Goal: Information Seeking & Learning: Learn about a topic

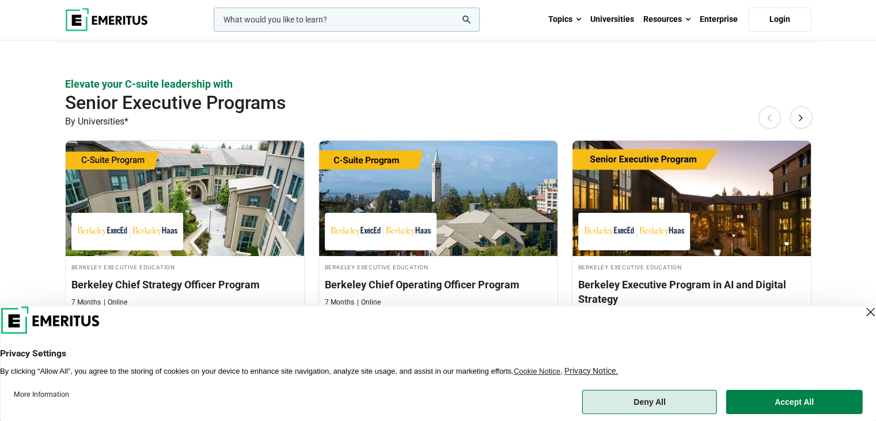
click at [685, 396] on button "Deny All" at bounding box center [650, 401] width 135 height 24
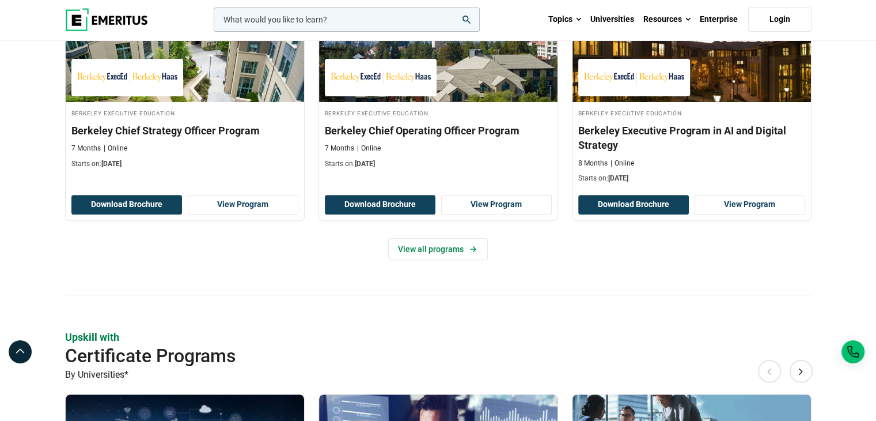
scroll to position [519, 0]
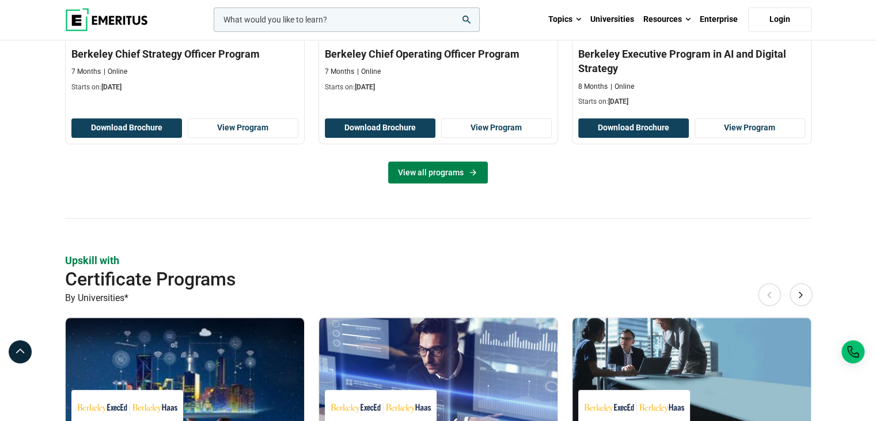
click at [450, 176] on link "View all programs" at bounding box center [438, 172] width 100 height 22
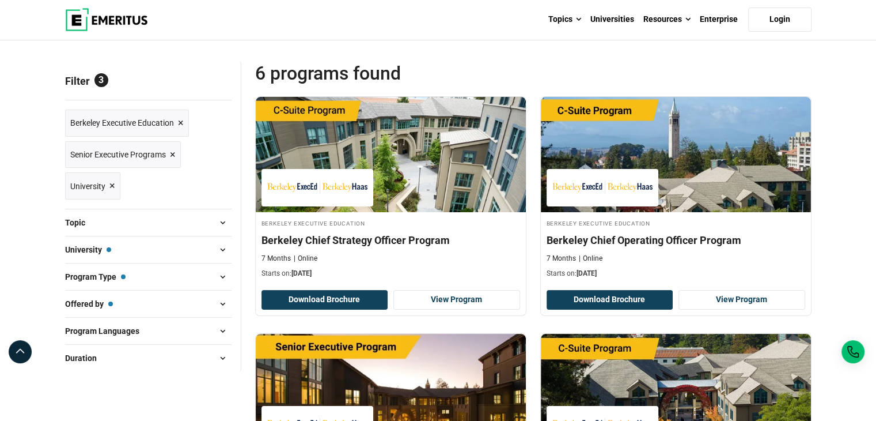
scroll to position [173, 0]
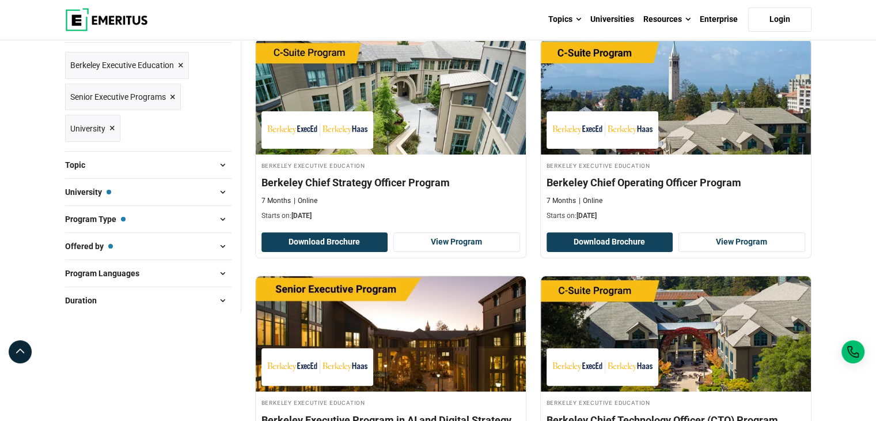
click at [179, 63] on span "×" at bounding box center [181, 65] width 6 height 17
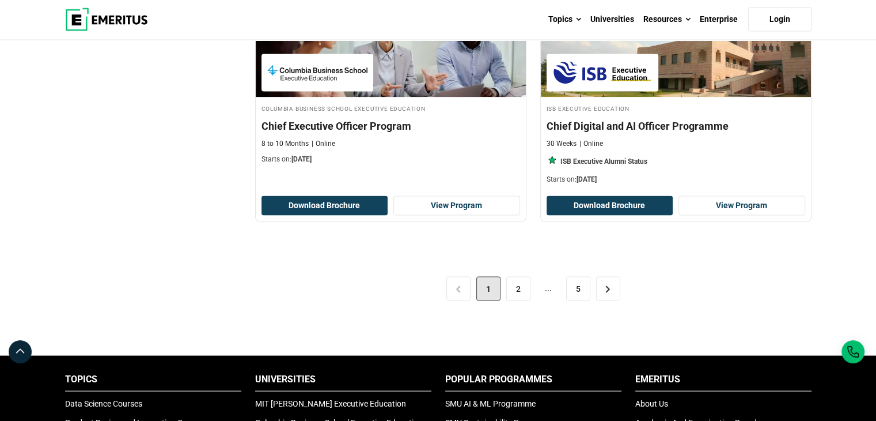
scroll to position [2362, 0]
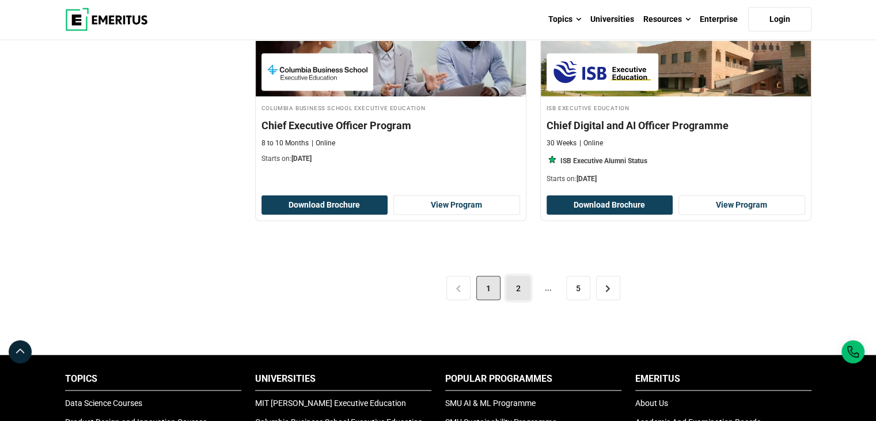
click at [512, 286] on link "2" at bounding box center [518, 288] width 24 height 24
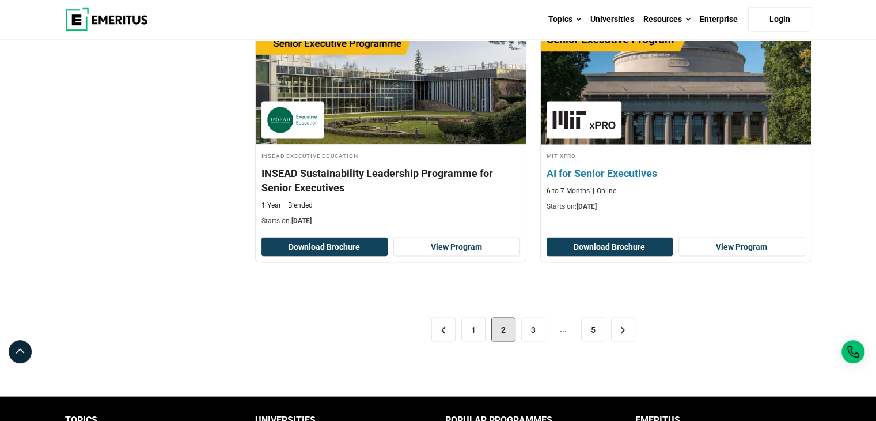
scroll to position [2362, 0]
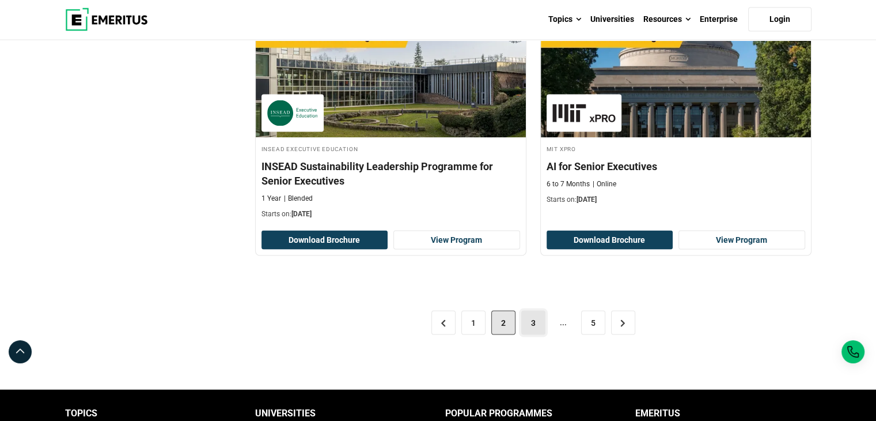
click at [535, 319] on link "3" at bounding box center [533, 323] width 24 height 24
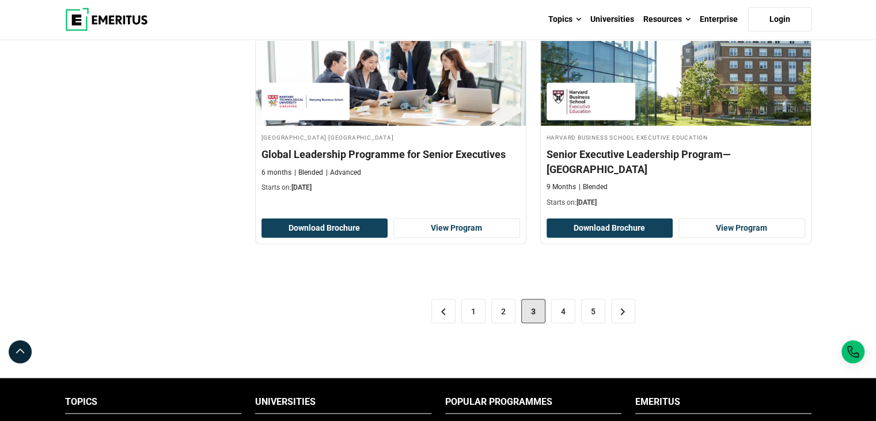
scroll to position [2420, 0]
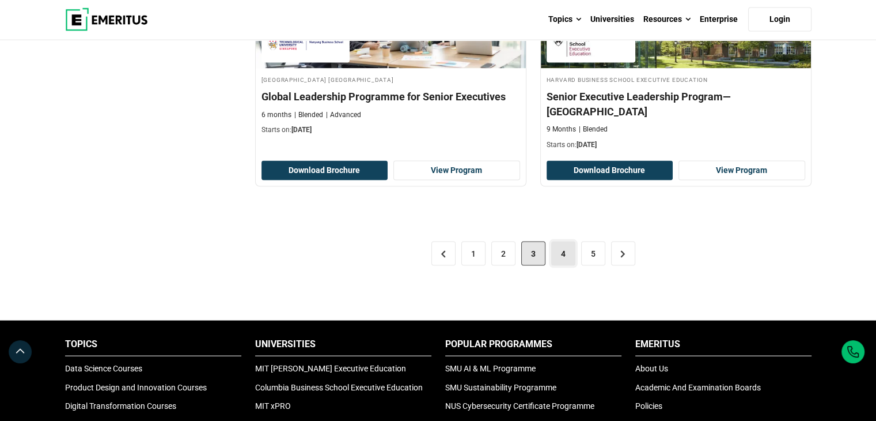
click at [572, 241] on link "4" at bounding box center [563, 253] width 24 height 24
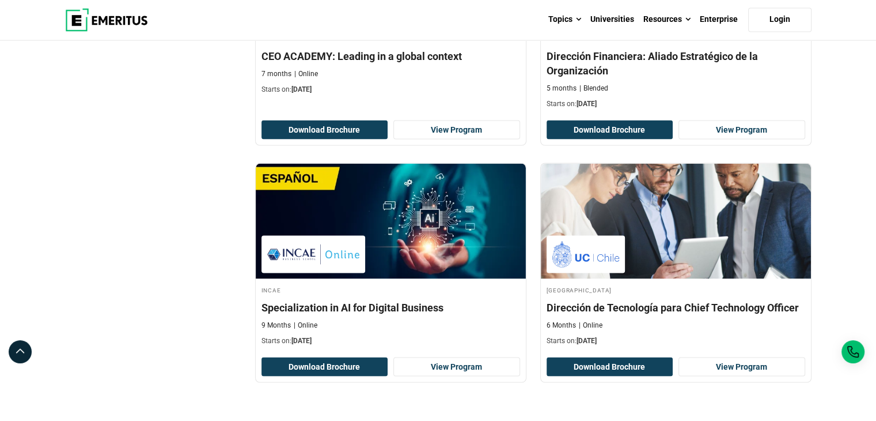
scroll to position [2247, 0]
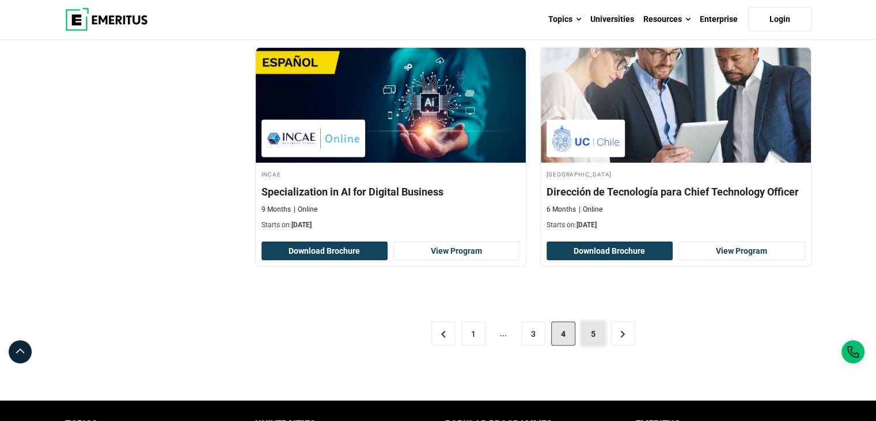
click at [600, 332] on link "5" at bounding box center [593, 334] width 24 height 24
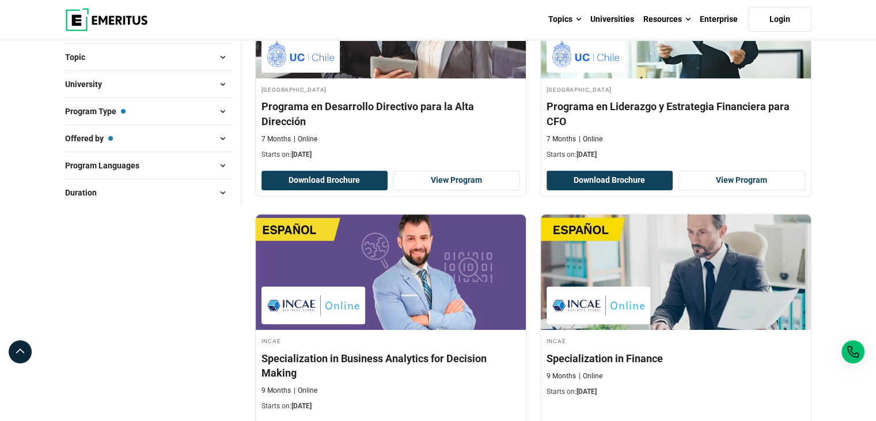
scroll to position [173, 0]
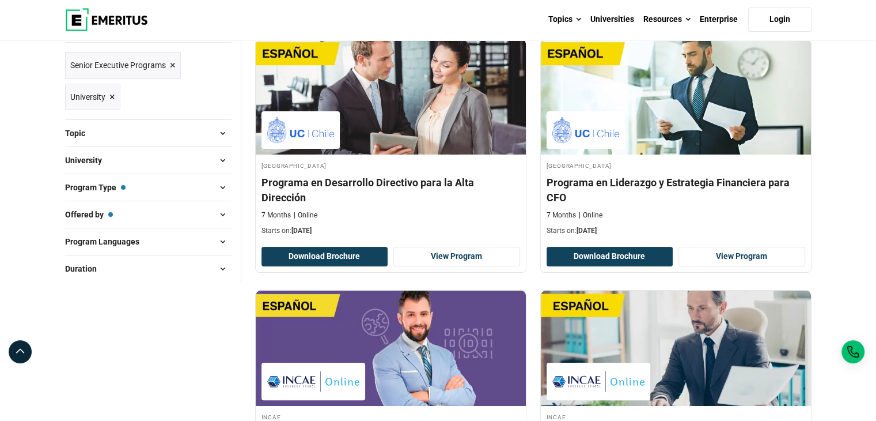
click at [218, 180] on span at bounding box center [222, 187] width 17 height 17
click at [222, 187] on span at bounding box center [222, 187] width 17 height 17
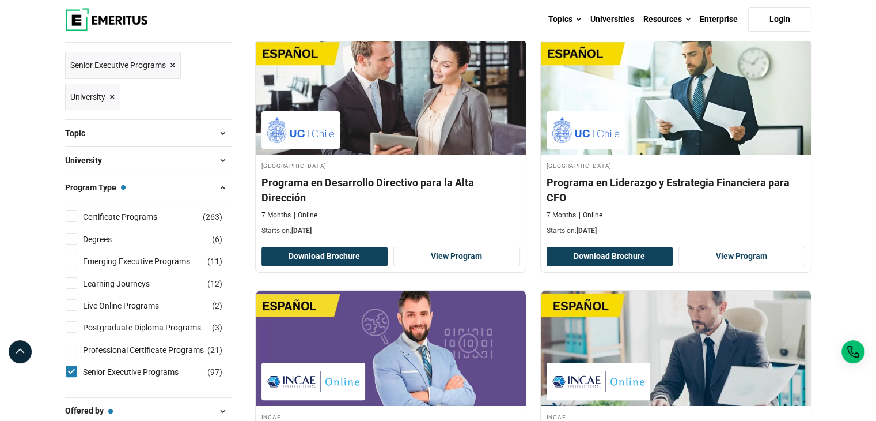
click at [74, 349] on input "Professional Certificate Programs ( 21 )" at bounding box center [72, 349] width 12 height 12
checkbox input "true"
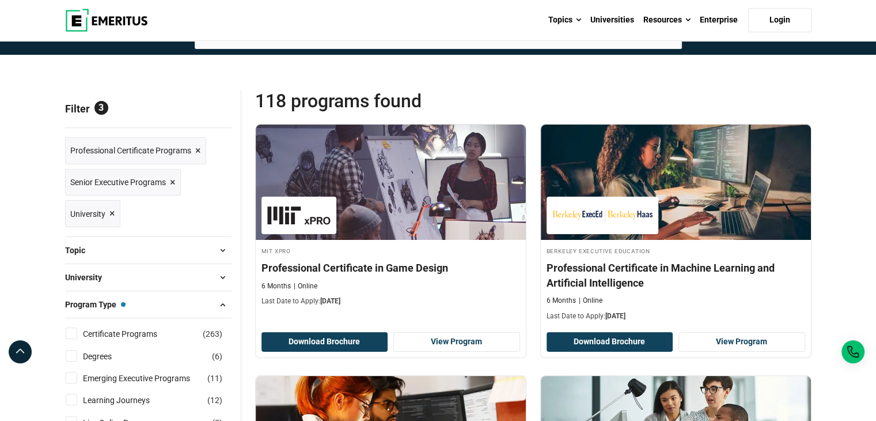
scroll to position [173, 0]
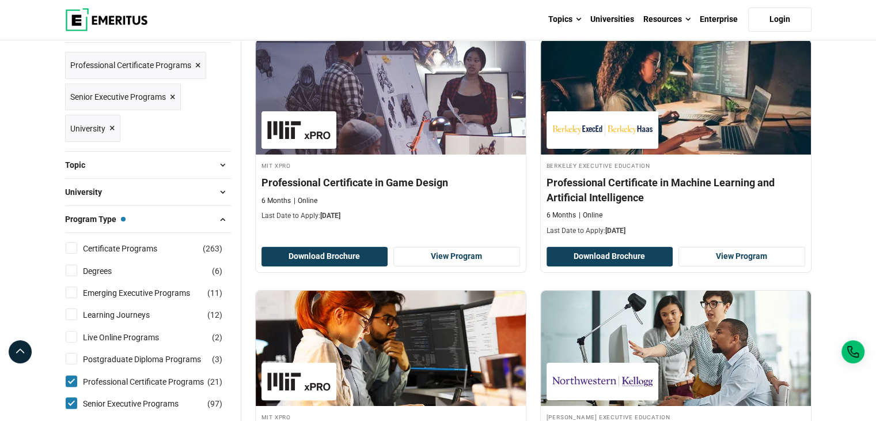
click at [73, 293] on input "Emerging Executive Programs ( 11 )" at bounding box center [72, 292] width 12 height 12
checkbox input "true"
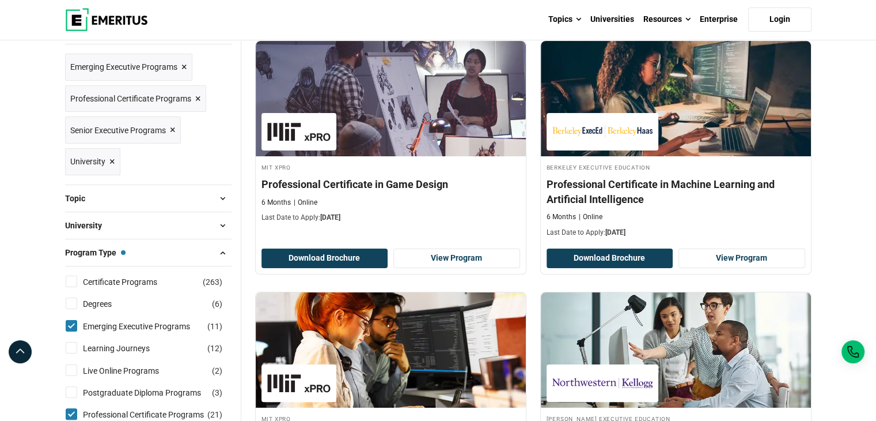
scroll to position [173, 0]
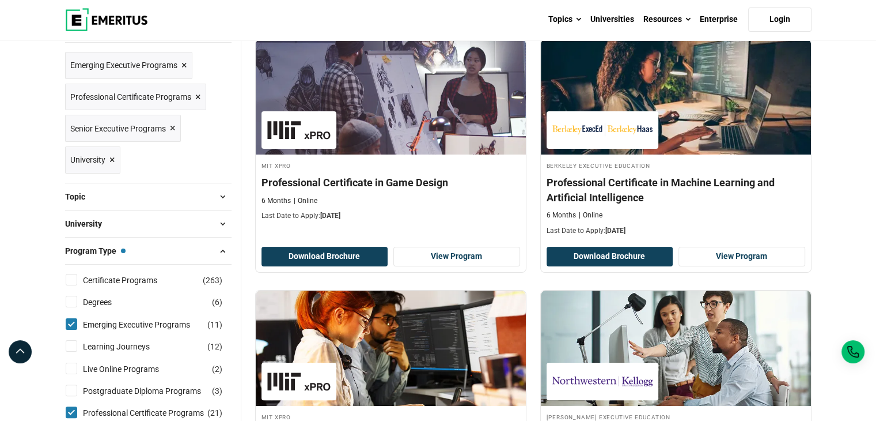
click at [221, 192] on span at bounding box center [222, 196] width 17 height 17
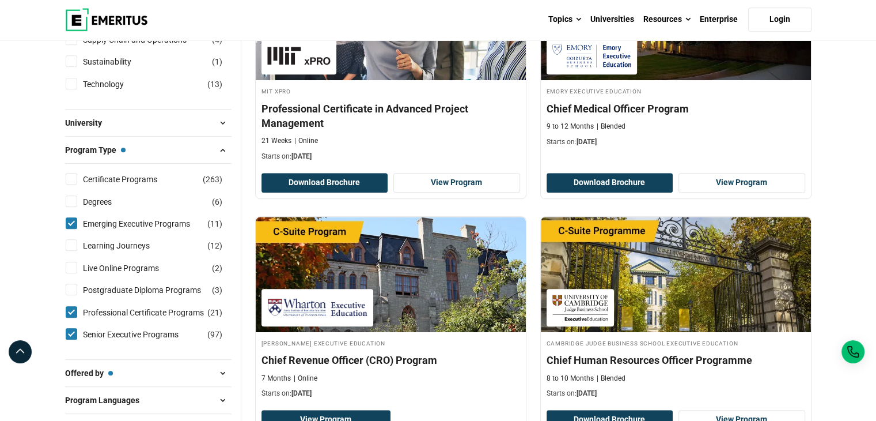
scroll to position [749, 0]
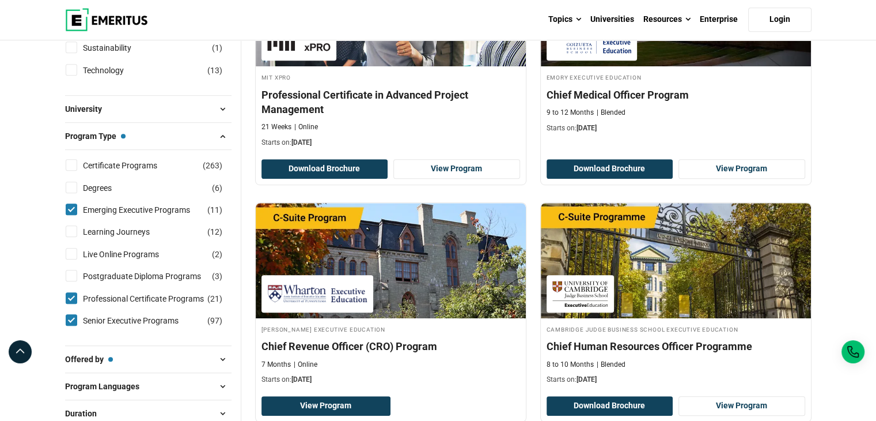
click at [226, 134] on span at bounding box center [222, 135] width 17 height 17
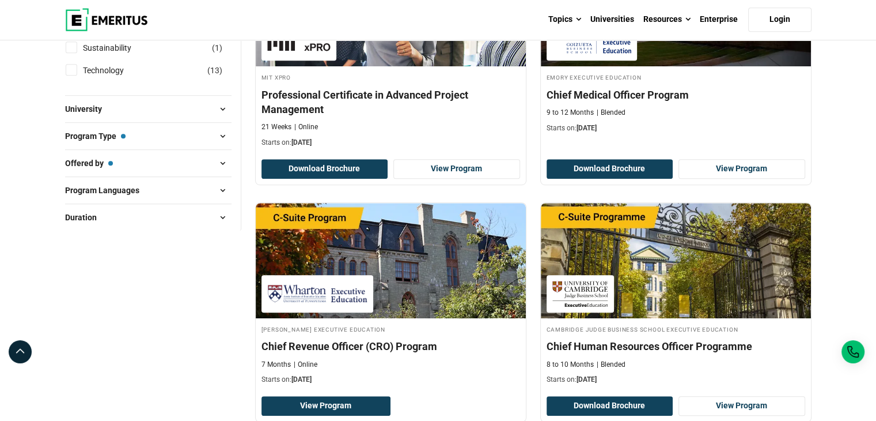
click at [219, 192] on span at bounding box center [222, 189] width 17 height 17
click at [71, 217] on input "English ( 103 )" at bounding box center [72, 219] width 12 height 12
checkbox input "true"
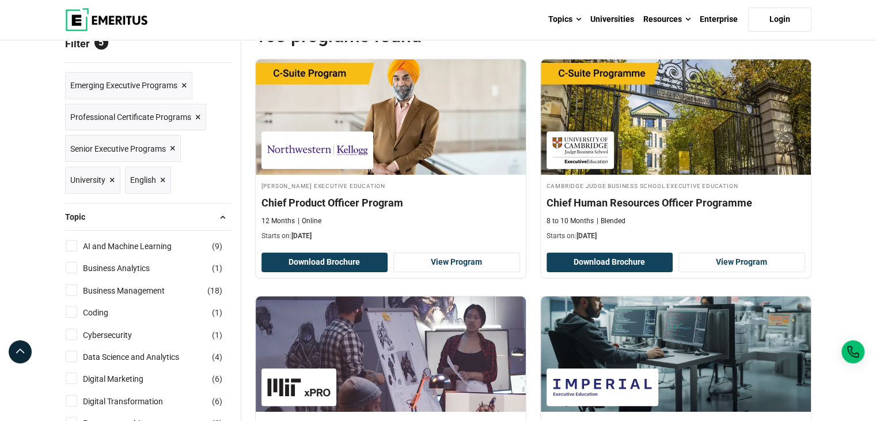
scroll to position [288, 0]
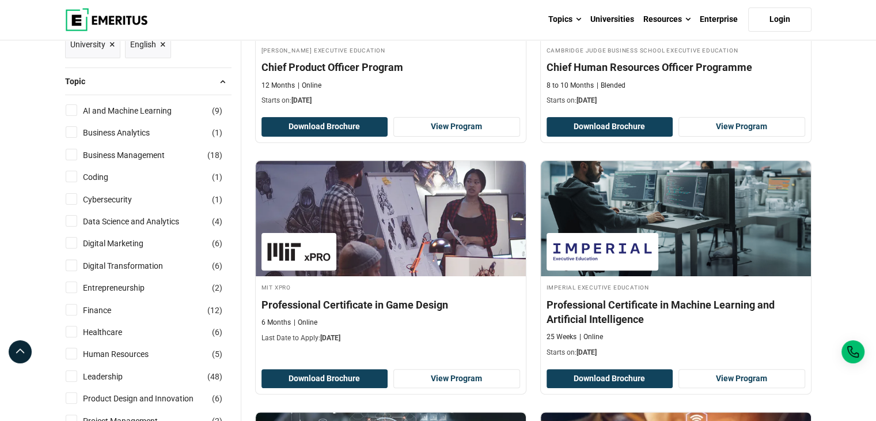
click at [69, 242] on input "Digital Marketing ( 6 )" at bounding box center [72, 243] width 12 height 12
checkbox input "true"
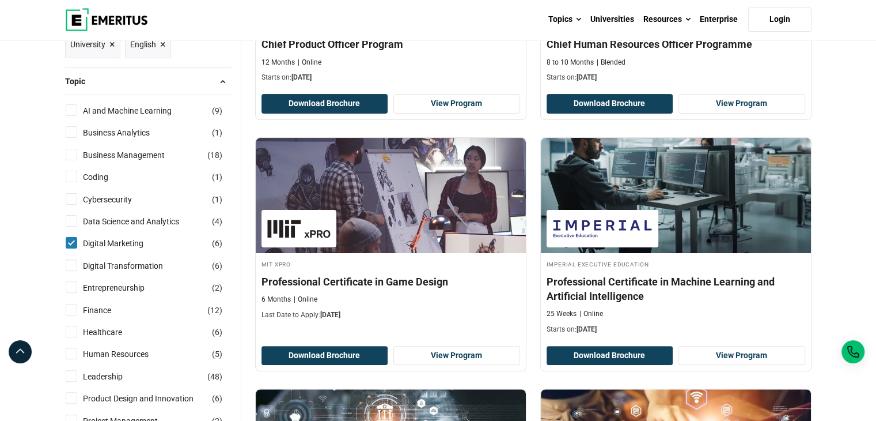
click at [70, 263] on input "Digital Transformation ( 6 )" at bounding box center [72, 265] width 12 height 12
checkbox input "true"
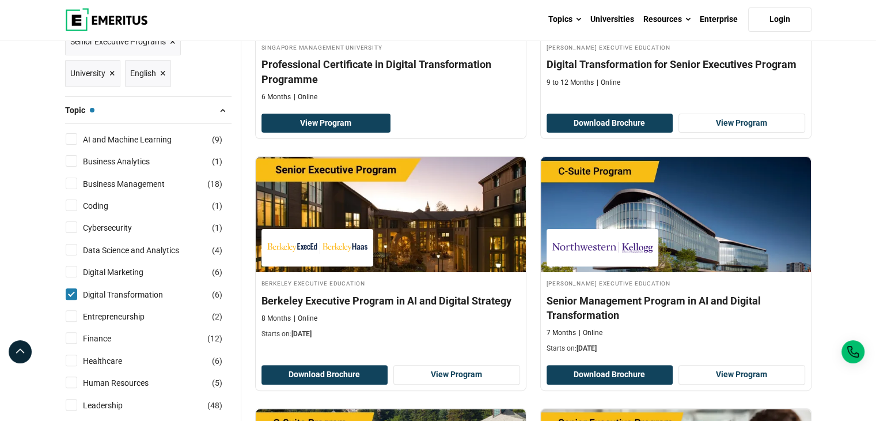
scroll to position [461, 0]
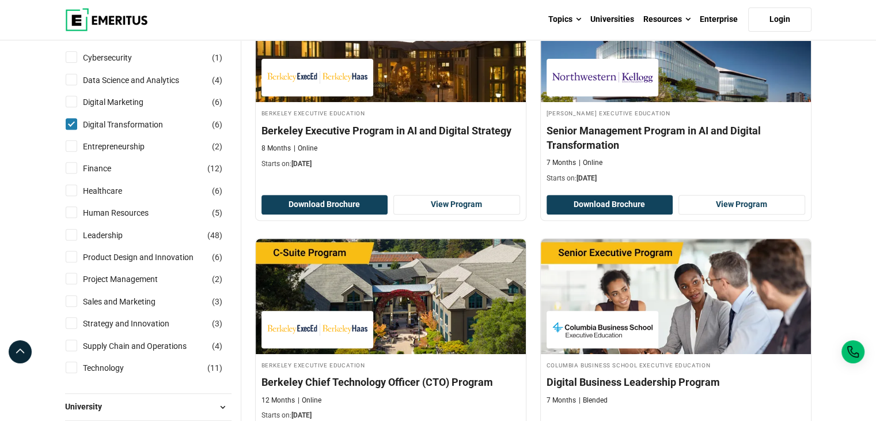
click at [74, 96] on input "Digital Marketing ( 6 )" at bounding box center [72, 102] width 12 height 12
checkbox input "true"
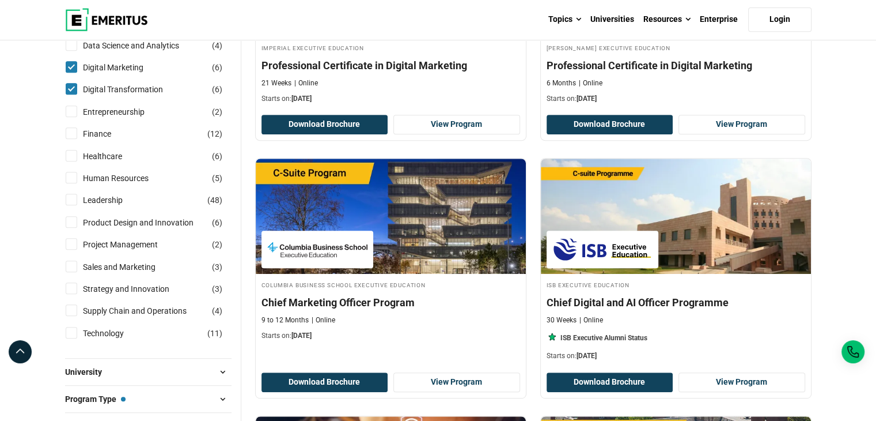
scroll to position [576, 0]
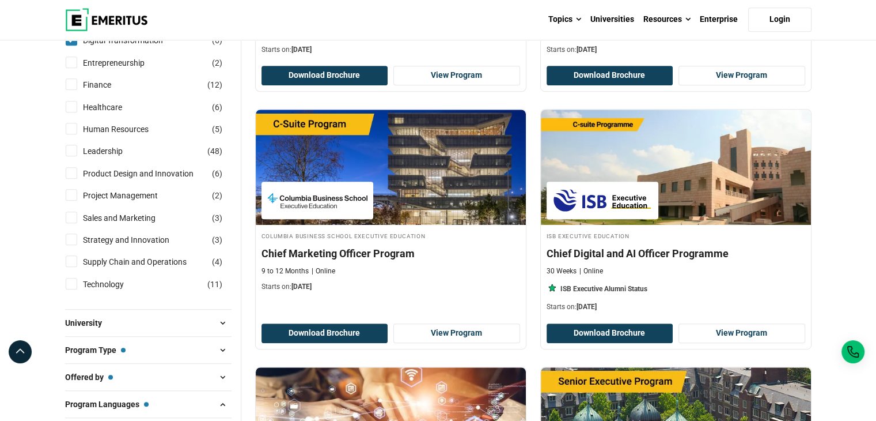
click at [72, 149] on input "Leadership ( 48 )" at bounding box center [72, 151] width 12 height 12
checkbox input "true"
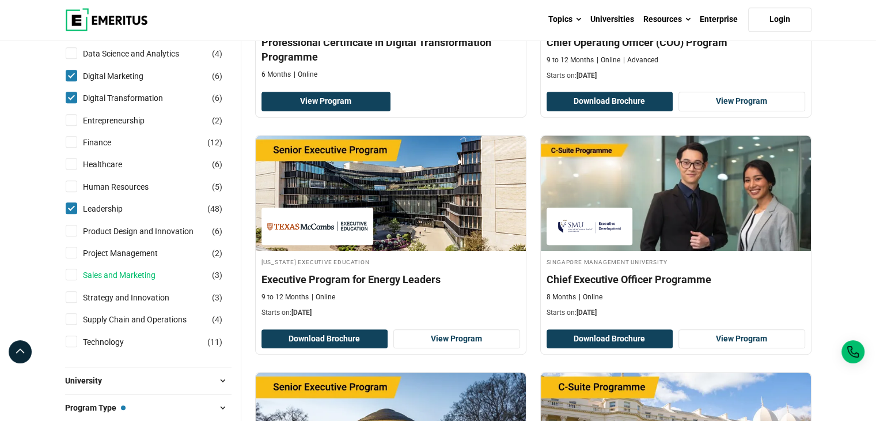
scroll to position [576, 0]
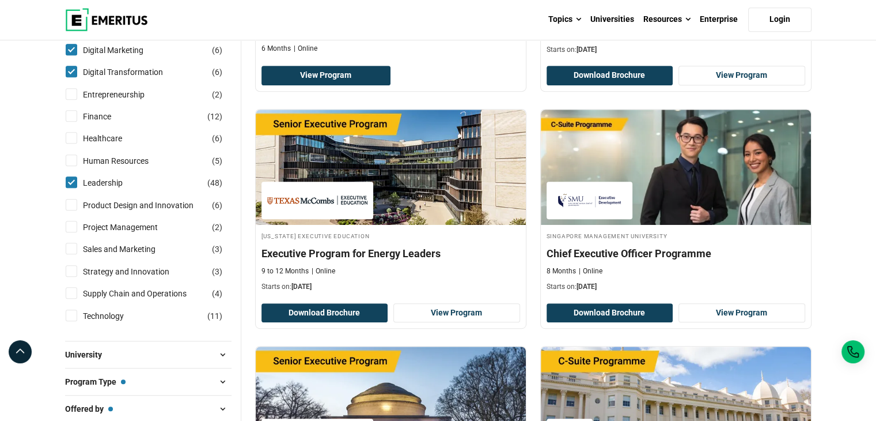
click at [74, 226] on input "Project Management ( 2 )" at bounding box center [72, 227] width 12 height 12
checkbox input "true"
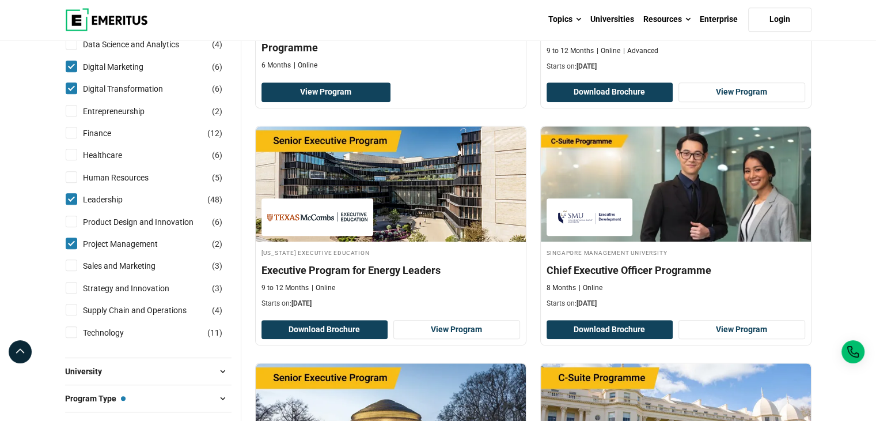
scroll to position [576, 0]
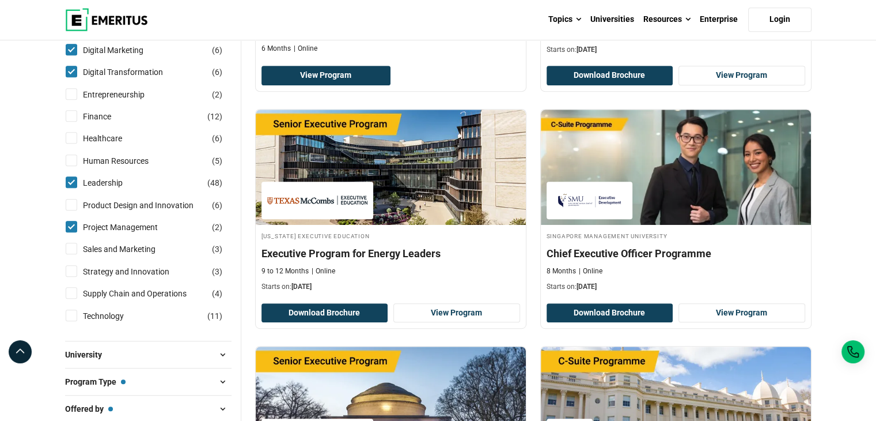
click at [69, 247] on input "Sales and Marketing ( 3 )" at bounding box center [72, 249] width 12 height 12
checkbox input "true"
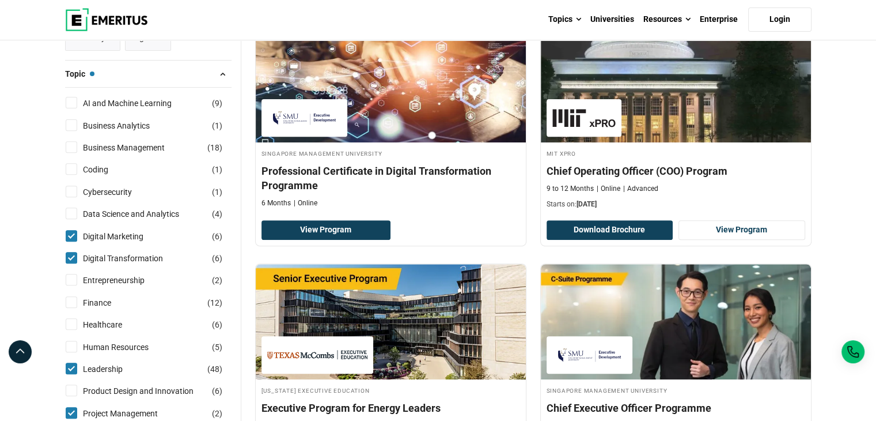
scroll to position [576, 0]
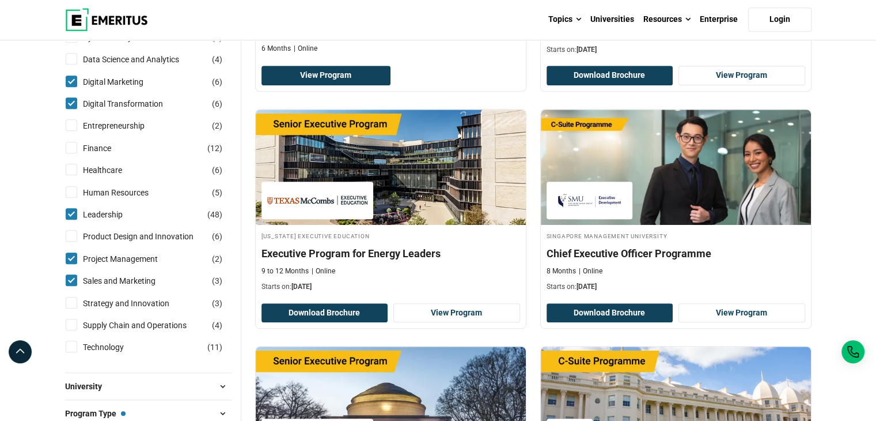
click at [69, 300] on input "Strategy and Innovation ( 3 )" at bounding box center [72, 303] width 12 height 12
checkbox input "true"
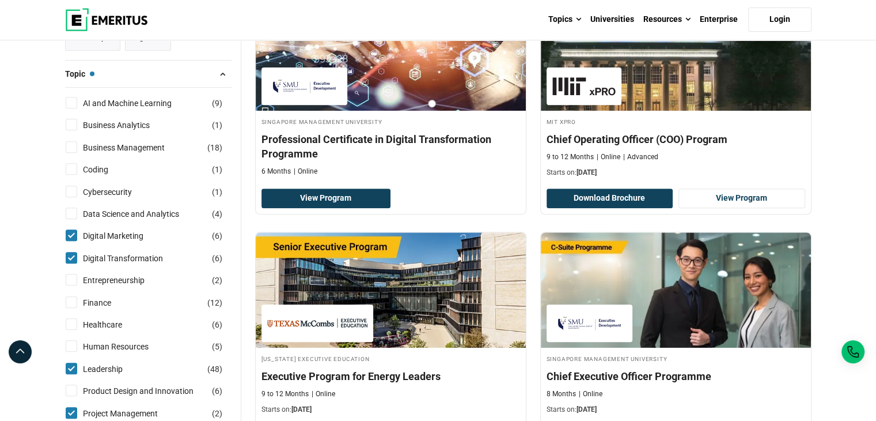
scroll to position [461, 0]
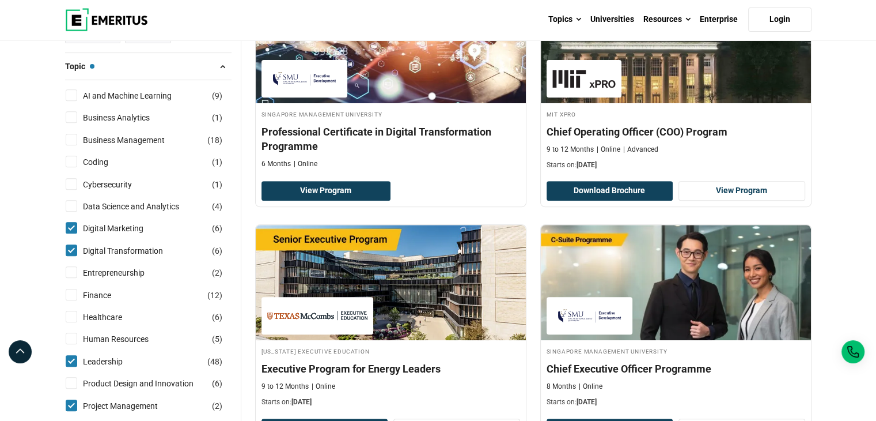
click at [72, 134] on input "Business Management ( 18 )" at bounding box center [72, 140] width 12 height 12
checkbox input "true"
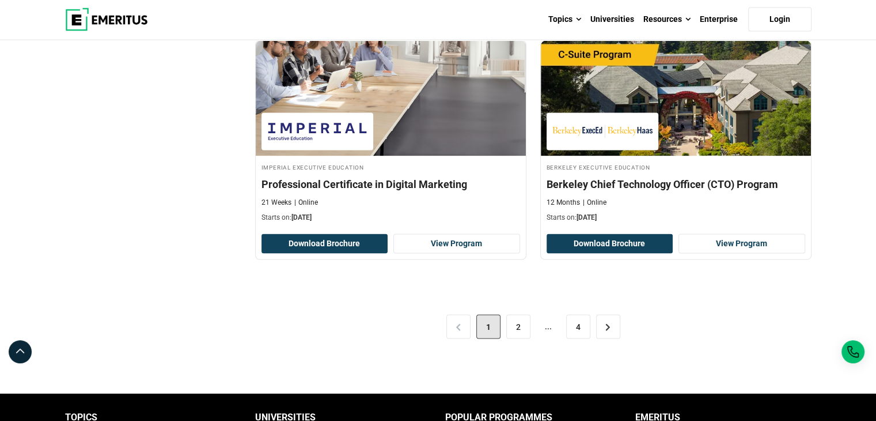
scroll to position [2362, 0]
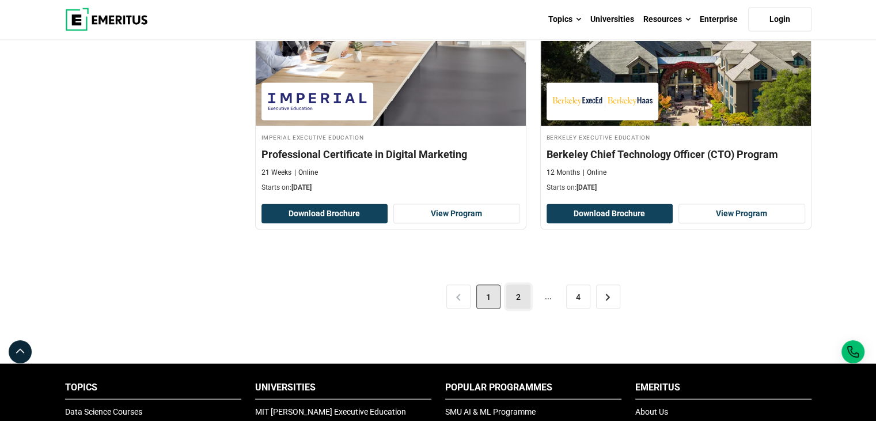
click at [519, 296] on link "2" at bounding box center [518, 297] width 24 height 24
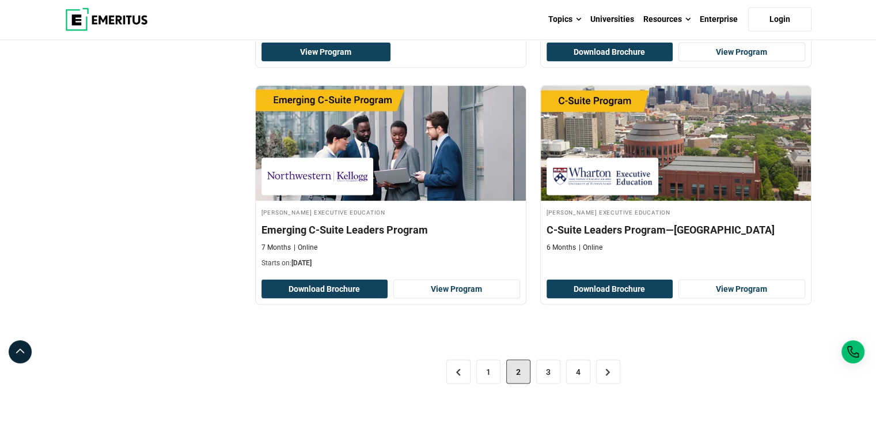
scroll to position [2362, 0]
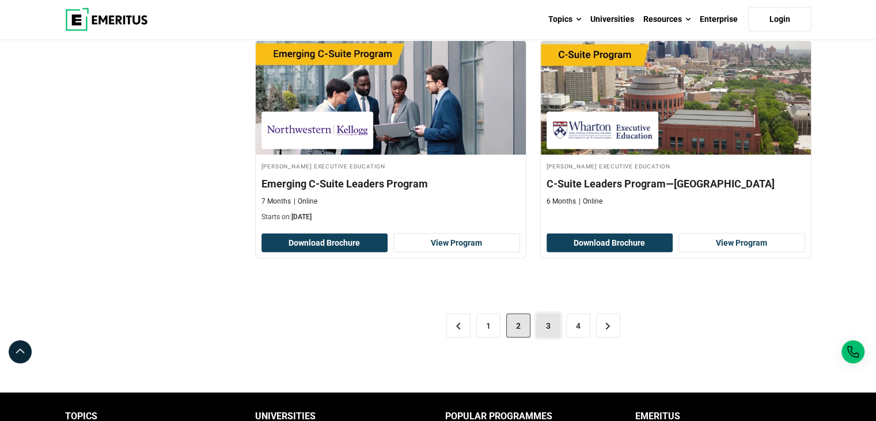
click at [542, 313] on link "3" at bounding box center [548, 325] width 24 height 24
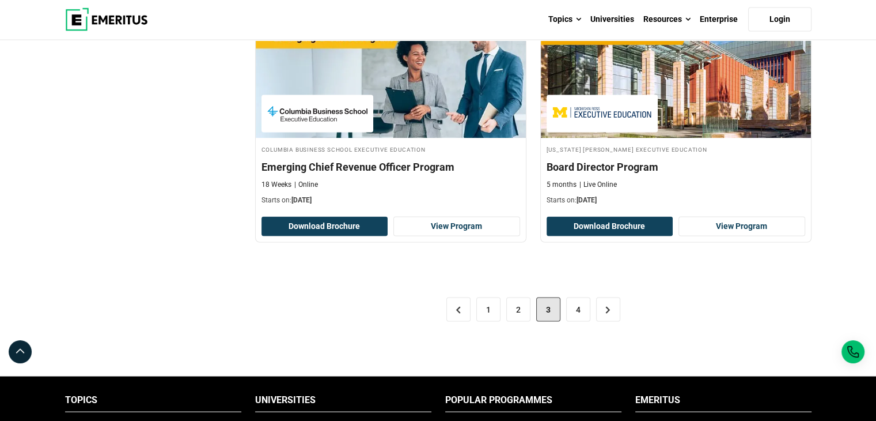
scroll to position [2362, 0]
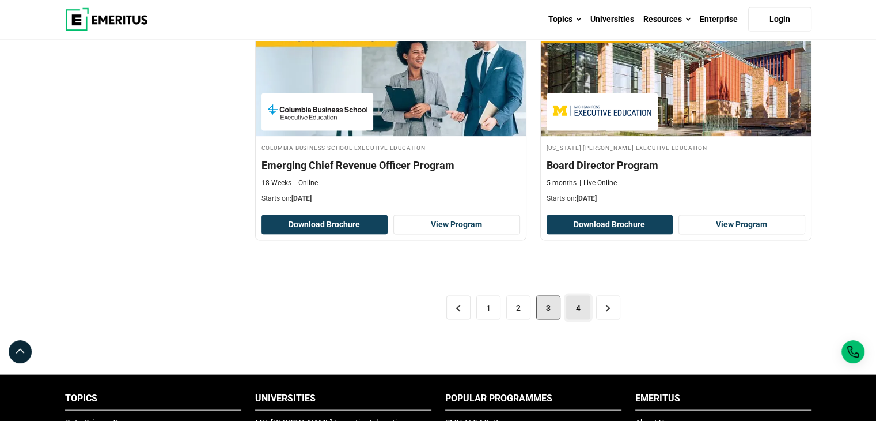
click at [576, 300] on link "4" at bounding box center [578, 308] width 24 height 24
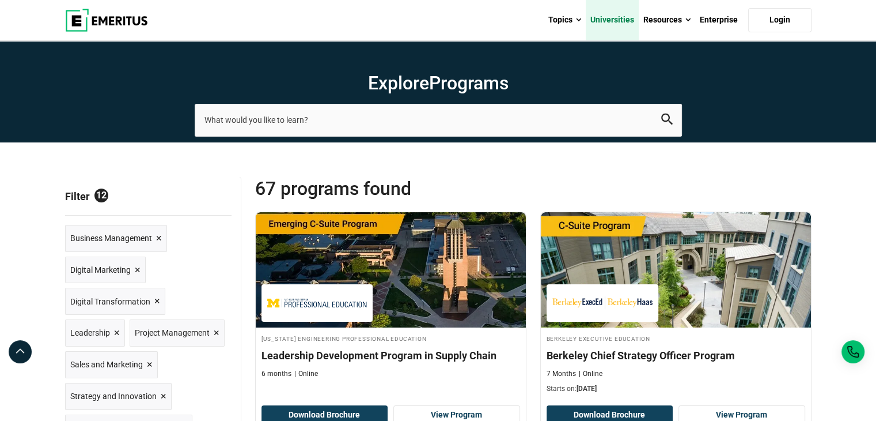
click at [625, 27] on link "Universities" at bounding box center [612, 20] width 53 height 40
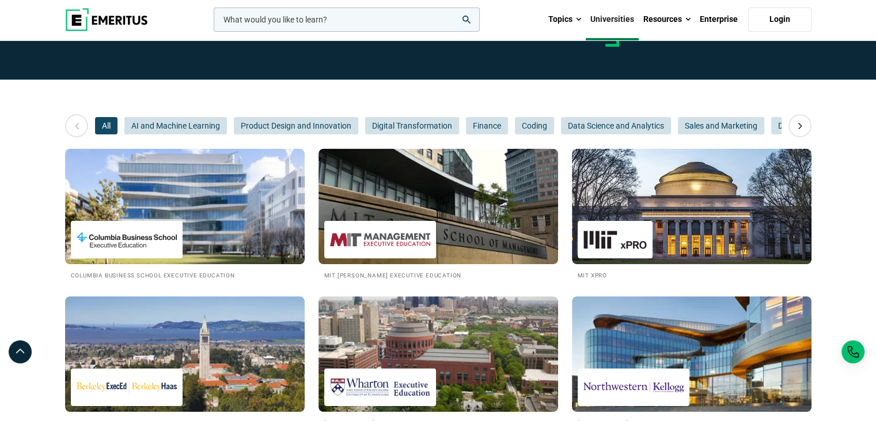
scroll to position [173, 0]
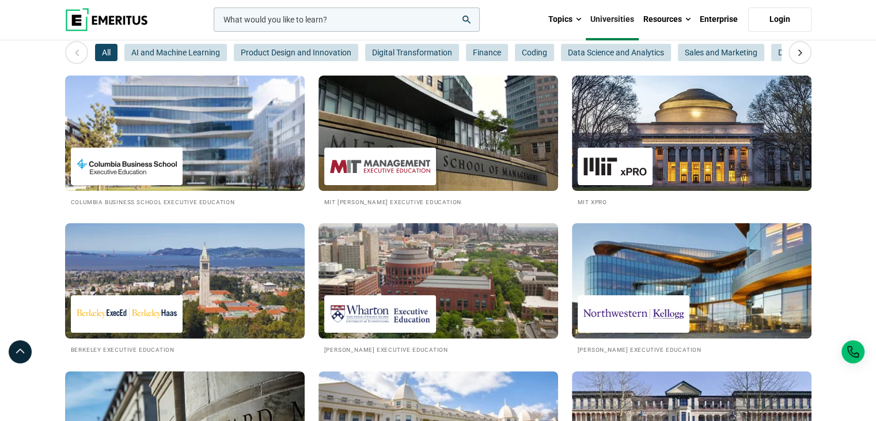
click at [239, 148] on img at bounding box center [185, 133] width 264 height 127
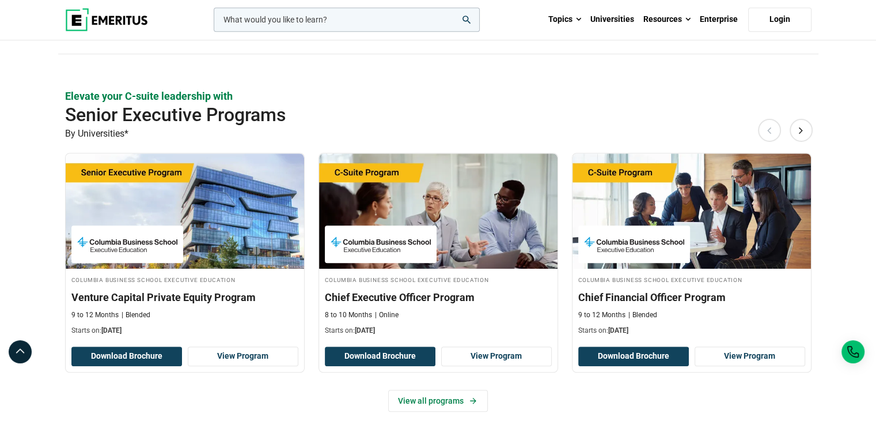
scroll to position [691, 0]
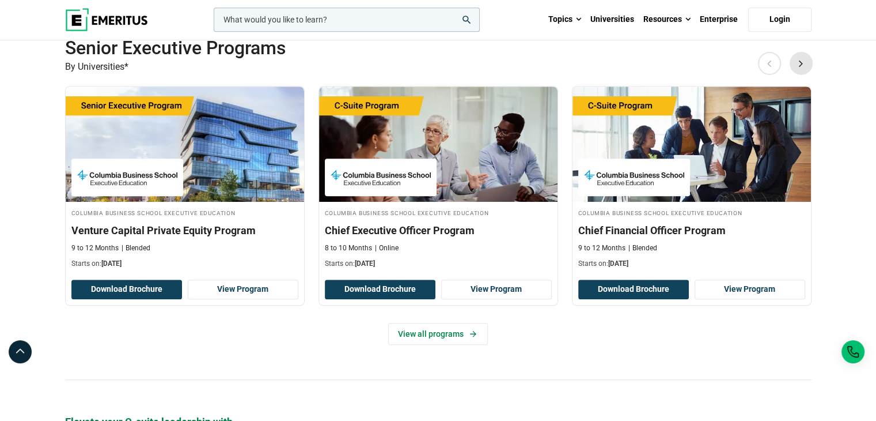
click at [800, 65] on button "Next" at bounding box center [801, 63] width 23 height 23
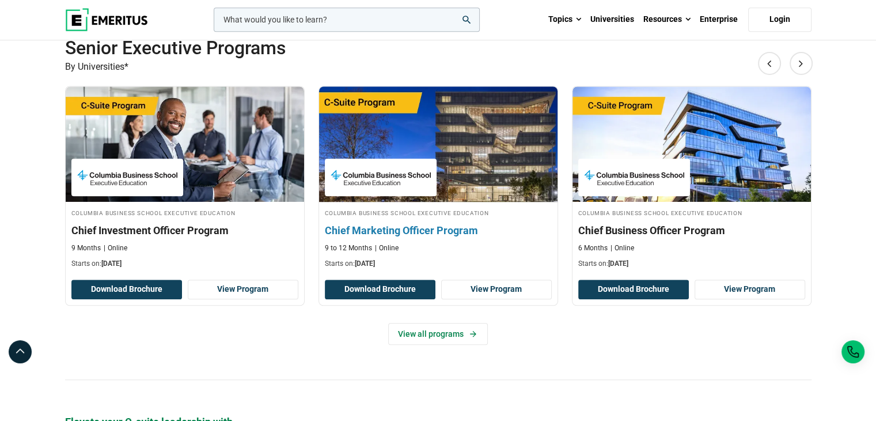
click at [468, 203] on link "Columbia Business School Executive Education Chief Marketing Officer Program 9 …" at bounding box center [438, 180] width 239 height 188
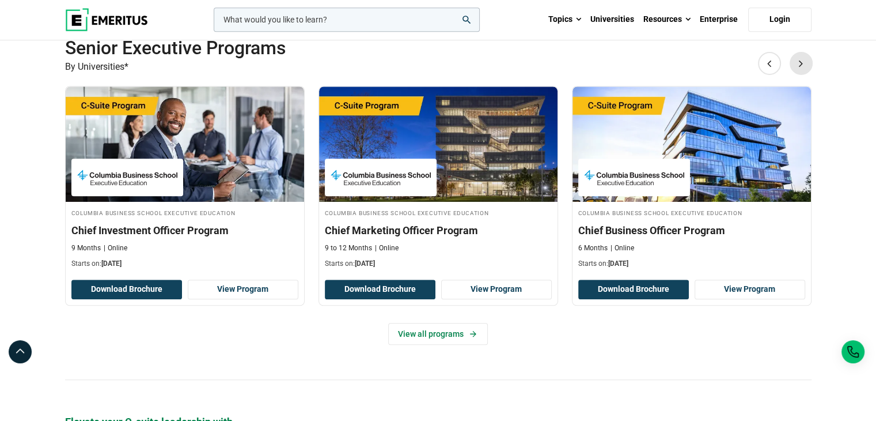
click at [802, 65] on button "Next" at bounding box center [801, 63] width 23 height 23
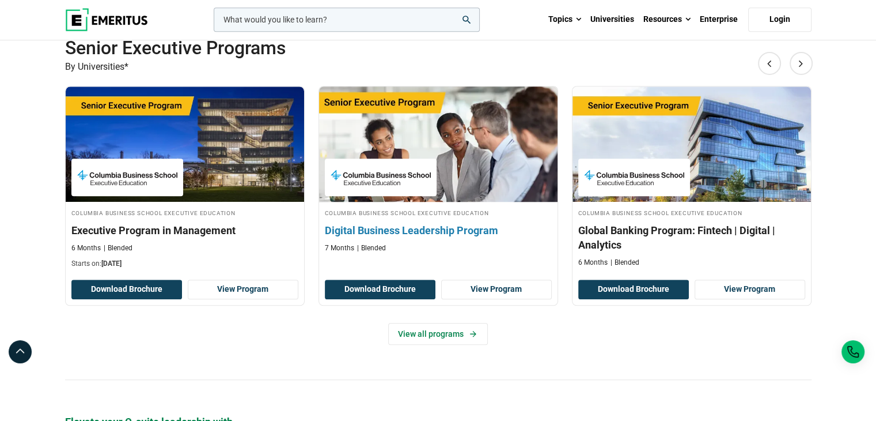
click at [487, 229] on h3 "Digital Business Leadership Program" at bounding box center [438, 230] width 227 height 14
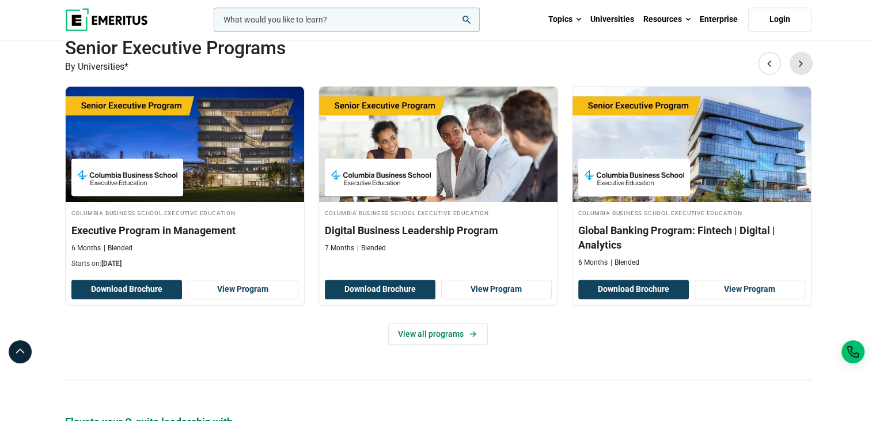
click at [804, 63] on button "Next" at bounding box center [801, 63] width 23 height 23
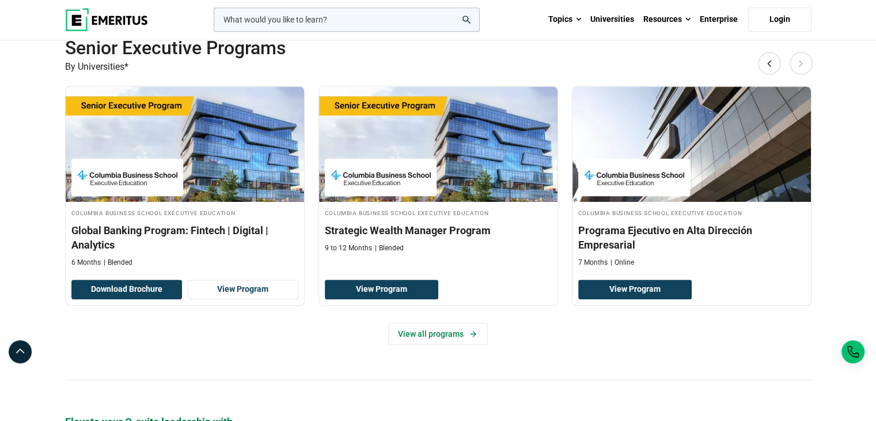
click at [804, 63] on button "Next" at bounding box center [801, 63] width 23 height 23
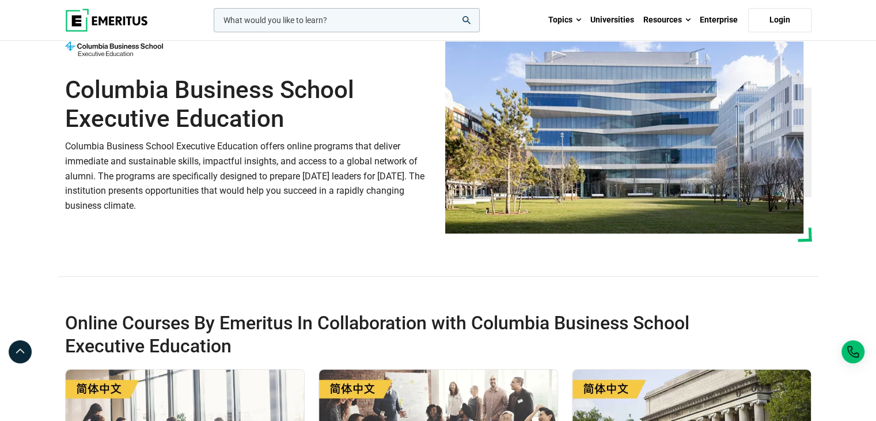
scroll to position [0, 0]
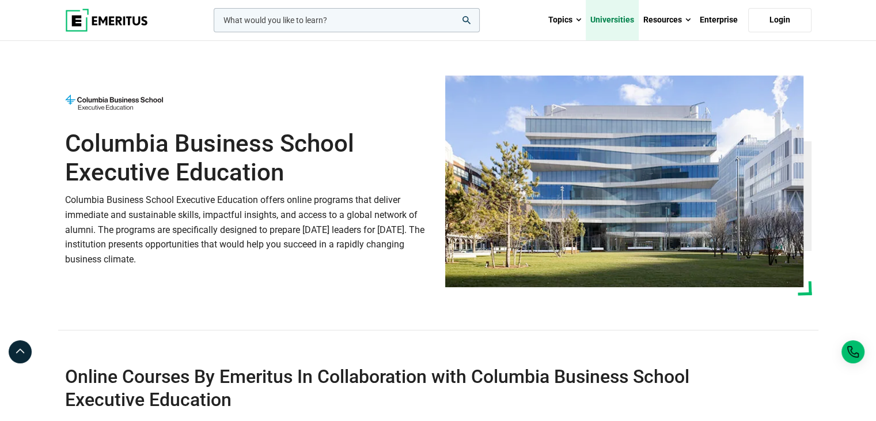
click at [609, 21] on link "Universities" at bounding box center [612, 20] width 53 height 40
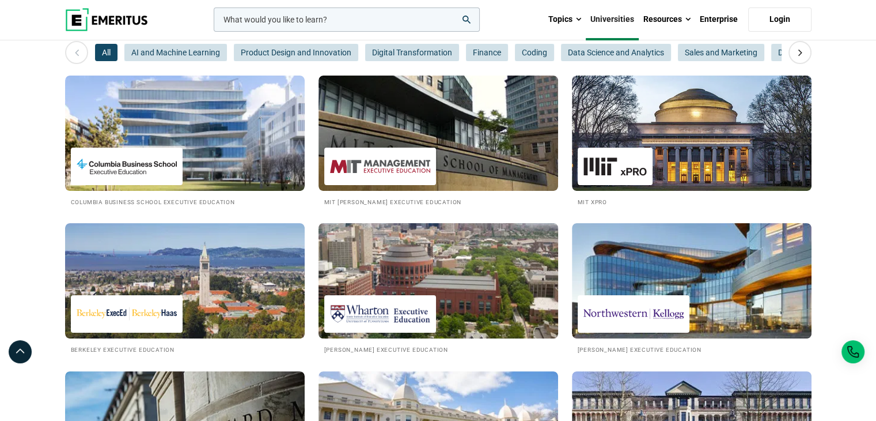
scroll to position [230, 0]
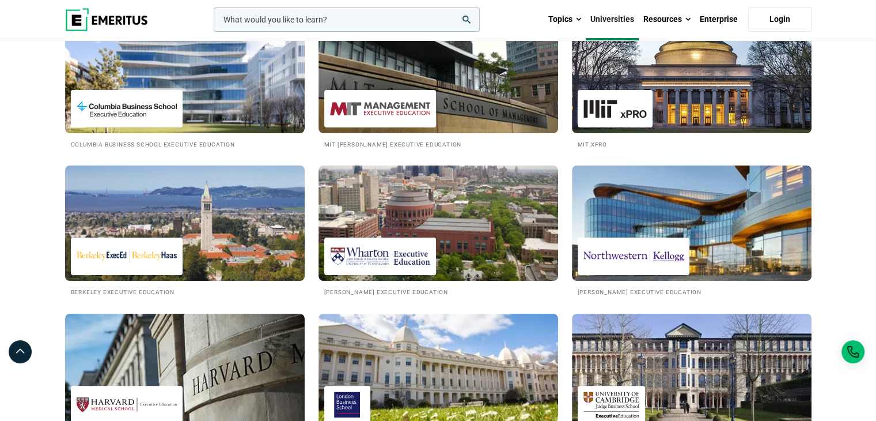
click at [265, 208] on img at bounding box center [185, 223] width 264 height 127
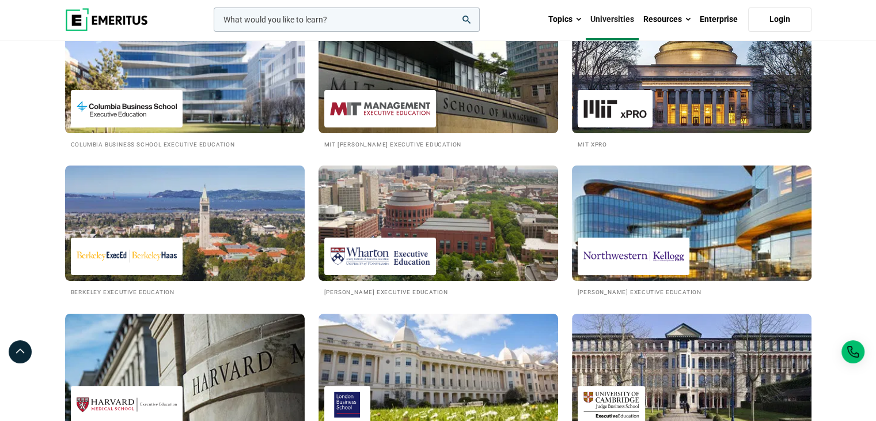
click at [672, 253] on img at bounding box center [634, 256] width 100 height 26
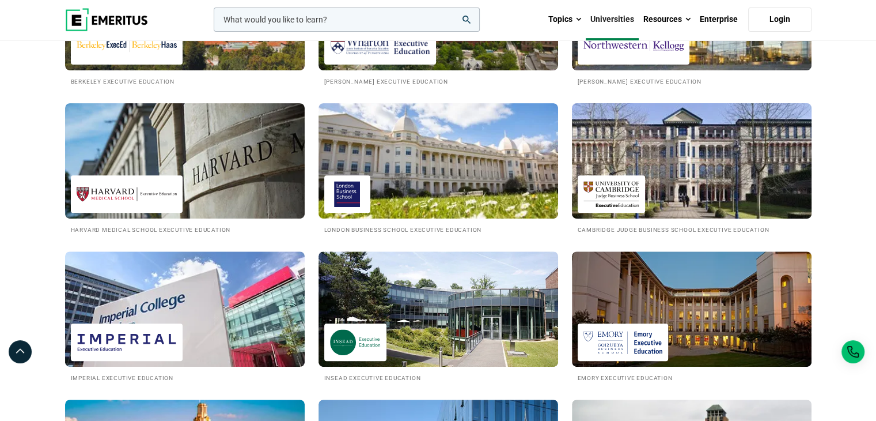
scroll to position [461, 0]
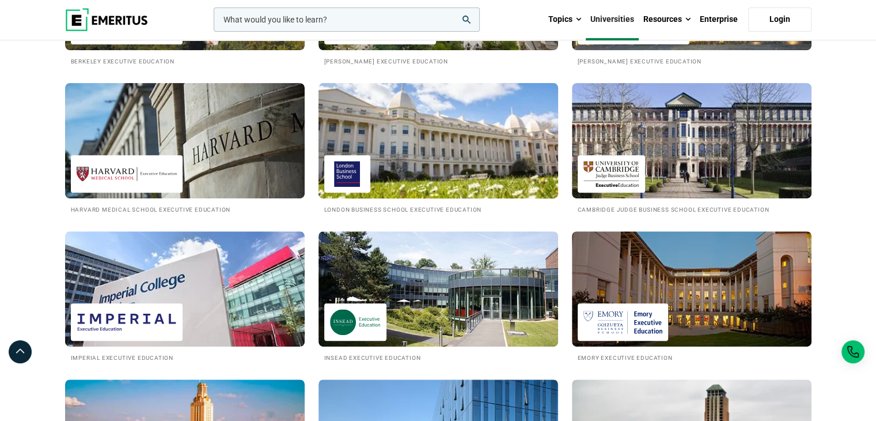
click at [462, 148] on img at bounding box center [439, 140] width 264 height 127
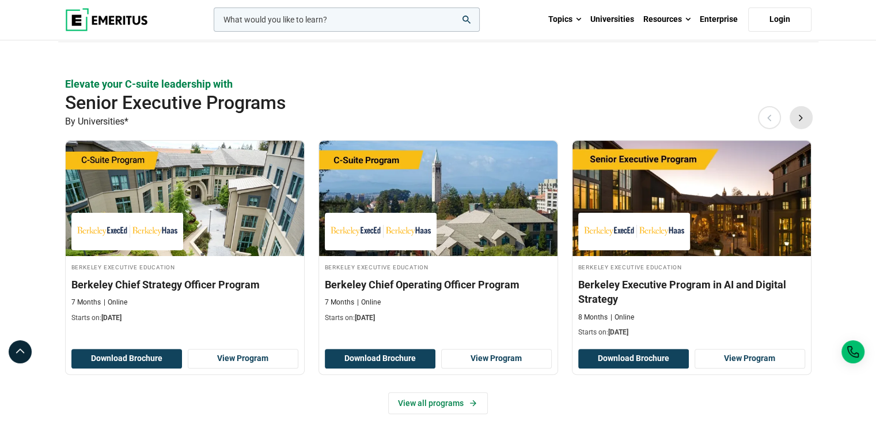
click at [800, 114] on button "Next" at bounding box center [801, 117] width 23 height 23
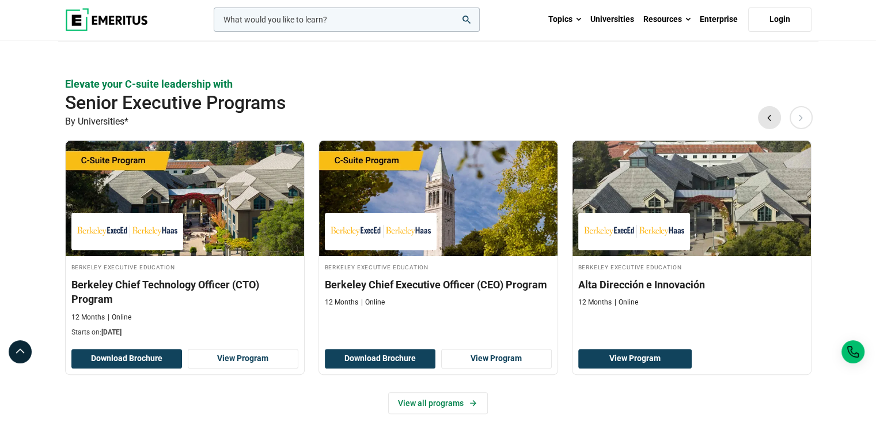
click at [772, 116] on button "Previous" at bounding box center [769, 117] width 23 height 23
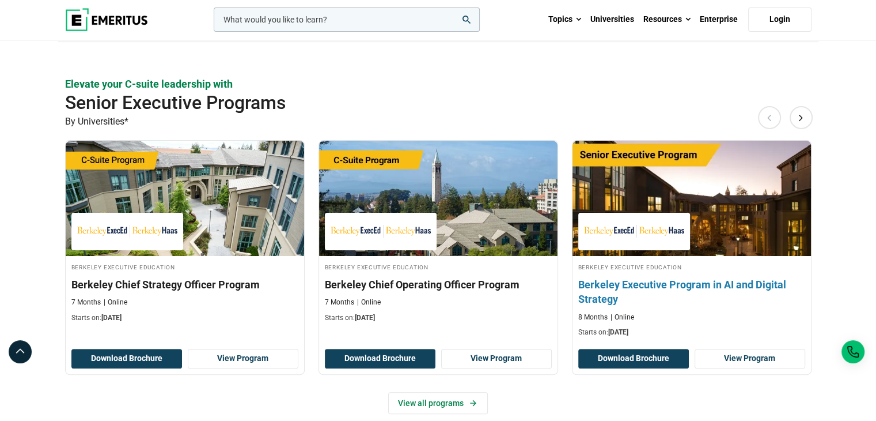
click at [649, 222] on img at bounding box center [634, 231] width 100 height 26
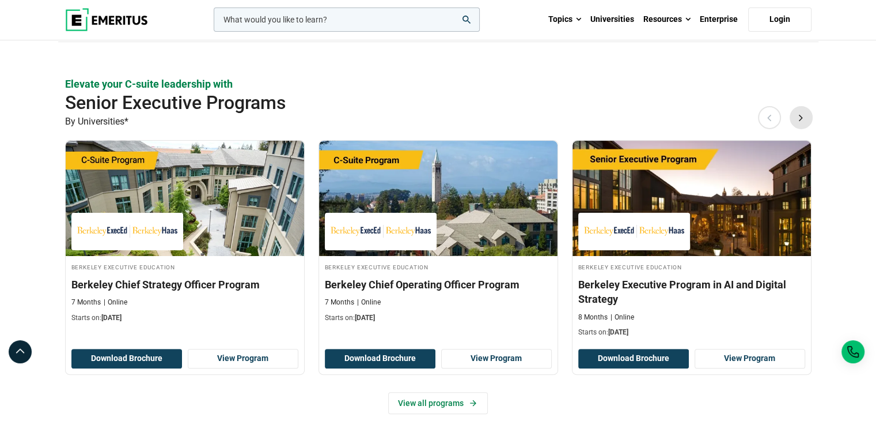
click at [798, 119] on button "Next" at bounding box center [801, 117] width 23 height 23
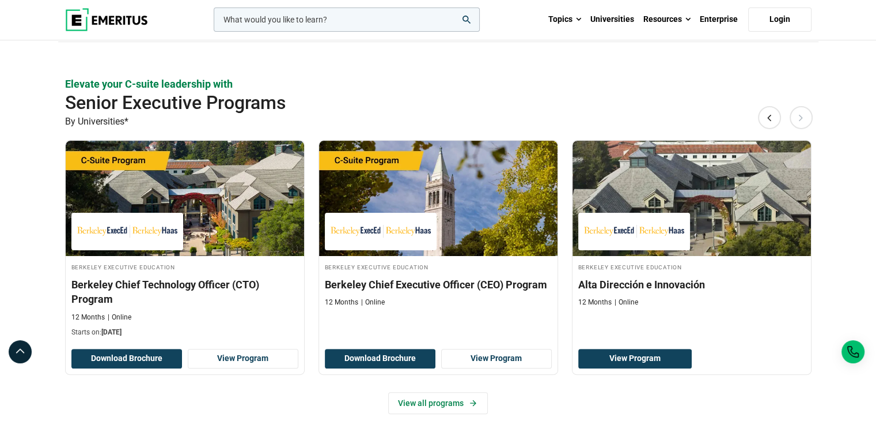
click at [797, 120] on button "Next" at bounding box center [801, 117] width 23 height 23
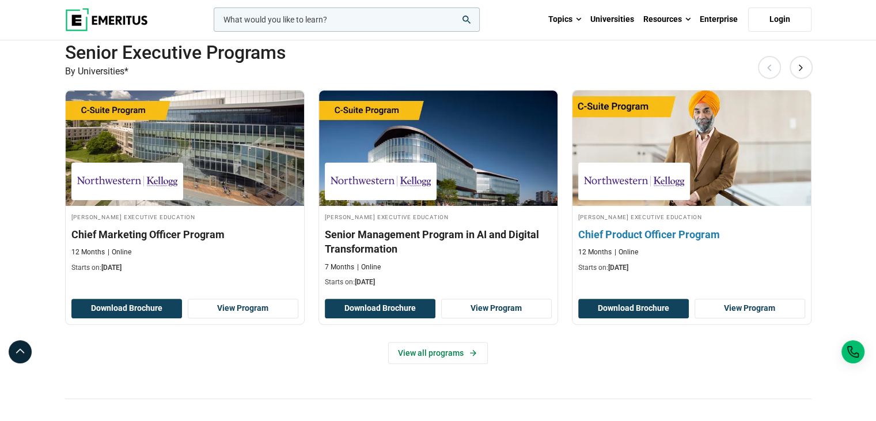
scroll to position [346, 0]
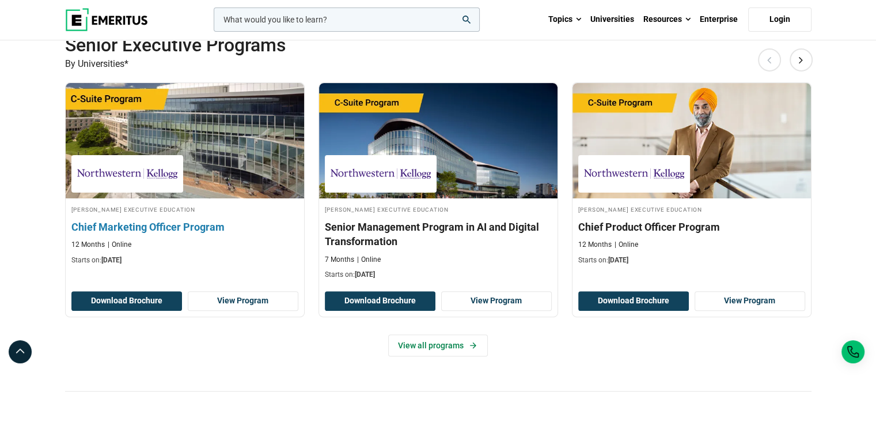
click at [229, 195] on img at bounding box center [185, 140] width 262 height 127
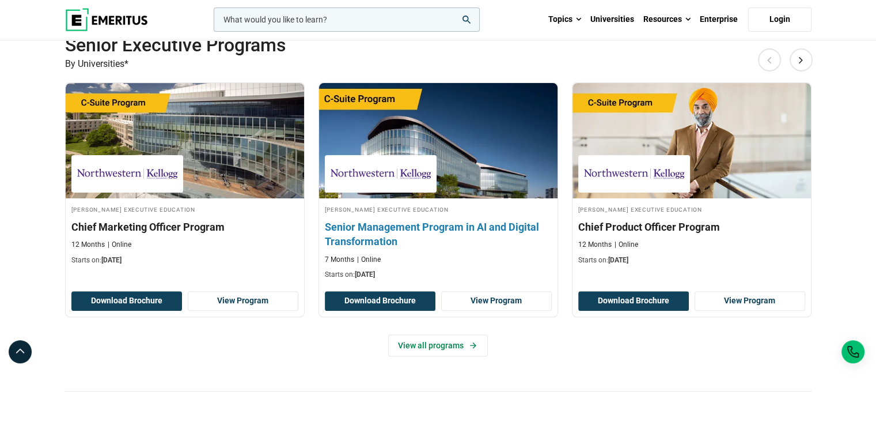
click at [408, 233] on h3 "Senior Management Program in AI and Digital Transformation" at bounding box center [438, 234] width 227 height 29
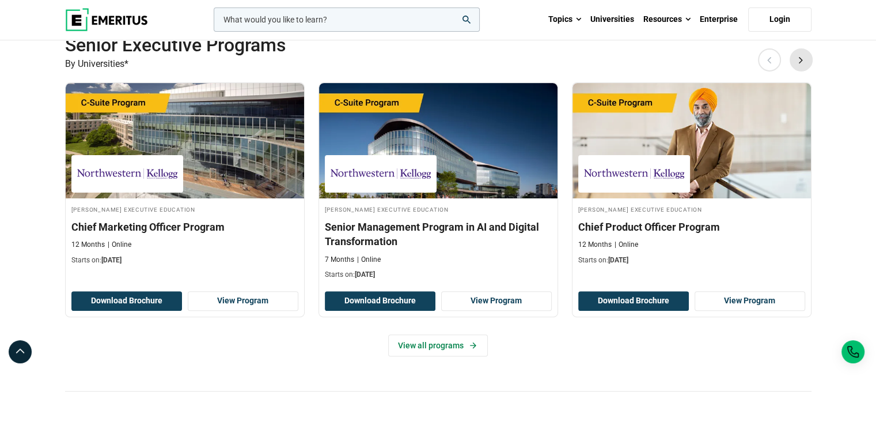
click at [801, 56] on button "Next" at bounding box center [801, 59] width 23 height 23
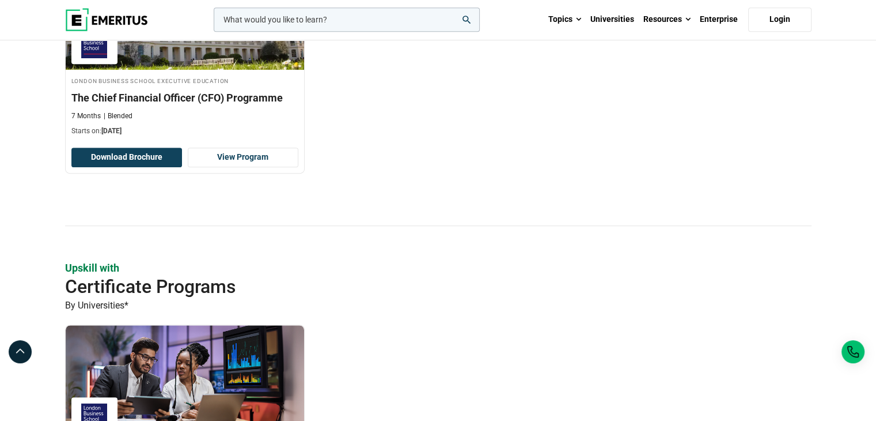
scroll to position [749, 0]
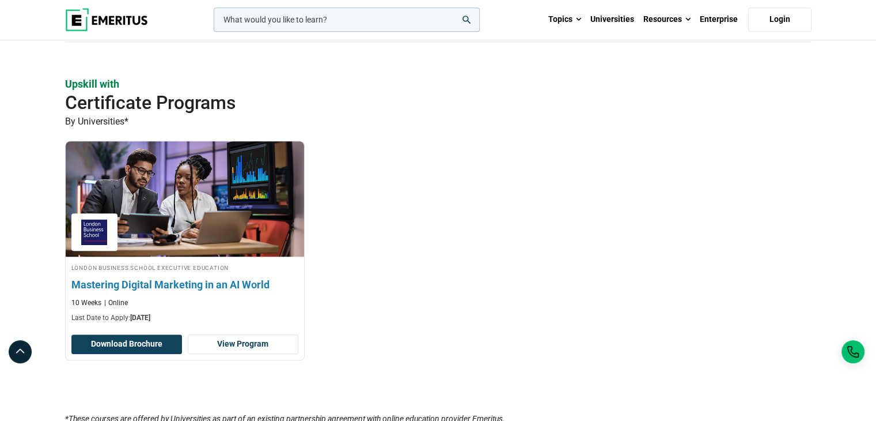
click at [229, 281] on h3 "Mastering Digital Marketing in an AI World" at bounding box center [184, 284] width 227 height 14
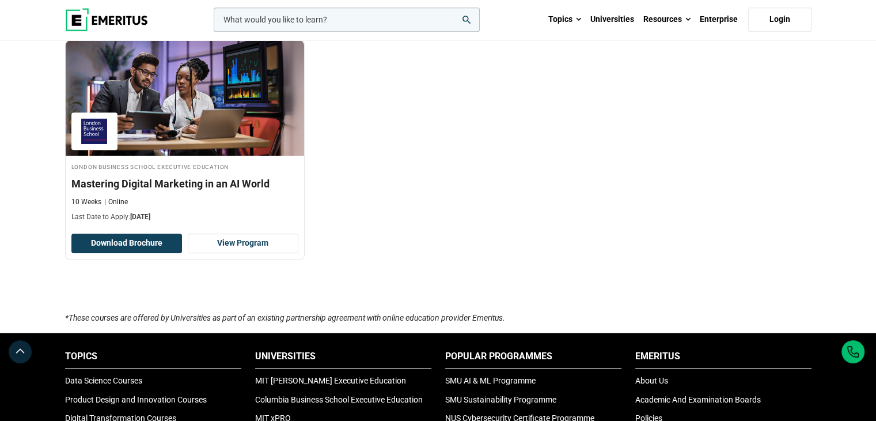
scroll to position [864, 0]
